Goal: Complete application form

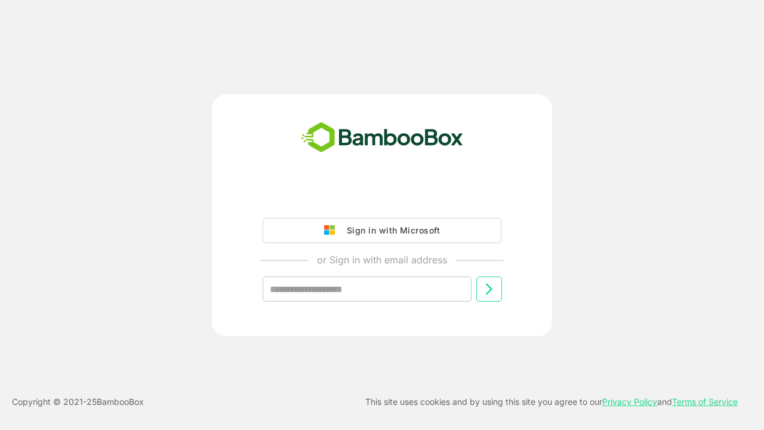
type input "**********"
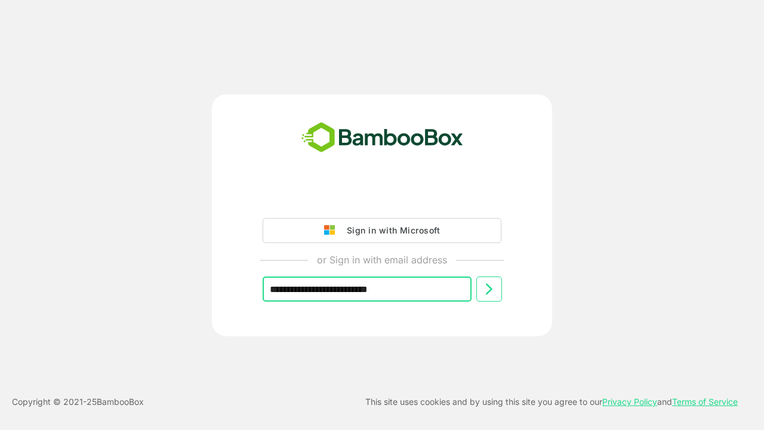
click at [489, 289] on icon at bounding box center [489, 289] width 14 height 14
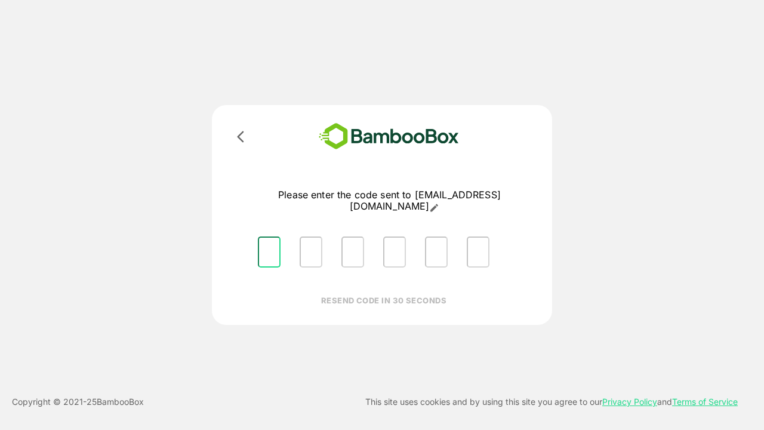
type input "*"
